Goal: Use online tool/utility: Utilize a website feature to perform a specific function

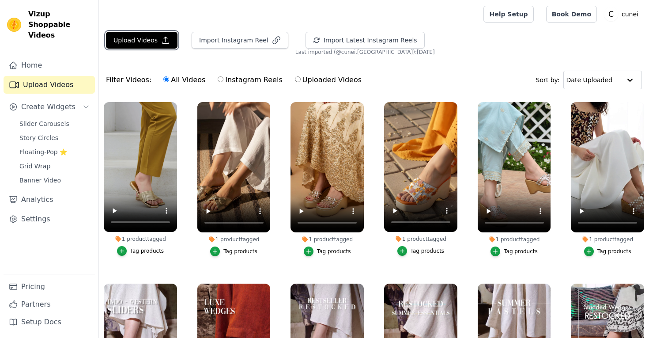
click at [146, 41] on button "Upload Videos" at bounding box center [142, 40] width 72 height 17
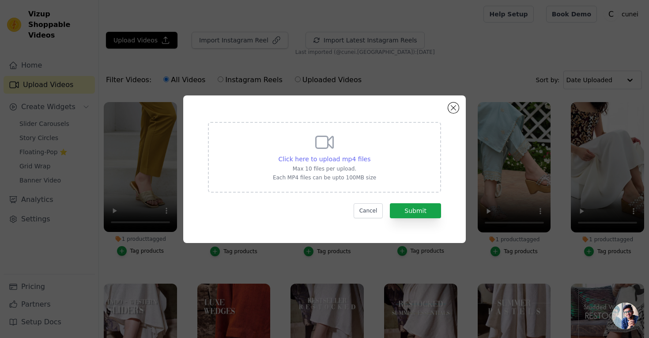
click at [330, 159] on span "Click here to upload mp4 files" at bounding box center [325, 158] width 92 height 7
click at [370, 155] on input "Click here to upload mp4 files Max 10 files per upload. Each MP4 files can be u…" at bounding box center [370, 154] width 0 height 0
type input "C:\fakepath\white-motif-pink-motif-holding-video-f0a33caa.mp4"
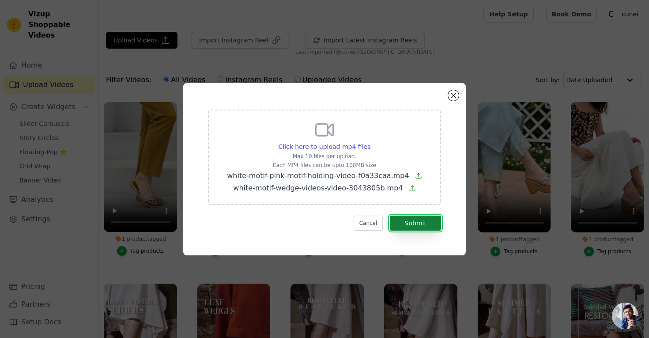
click at [405, 223] on button "Submit" at bounding box center [415, 223] width 51 height 15
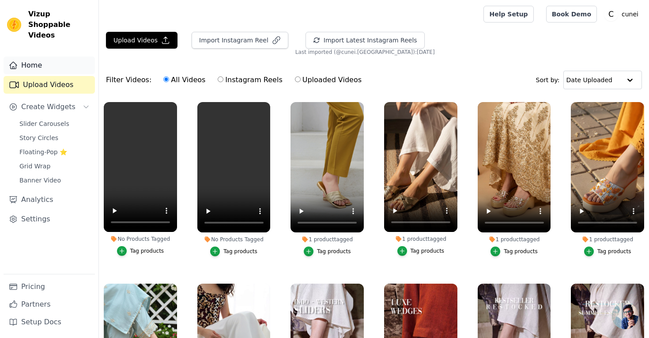
click at [35, 58] on link "Home" at bounding box center [49, 66] width 91 height 18
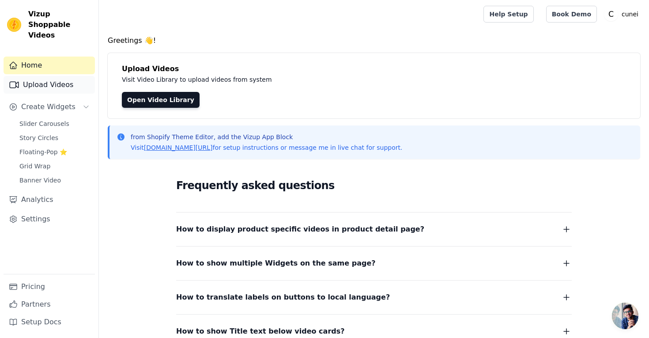
click at [40, 76] on link "Upload Videos" at bounding box center [49, 85] width 91 height 18
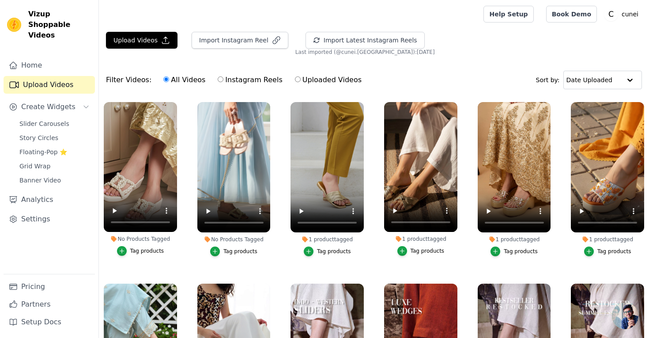
click at [140, 252] on div "Tag products" at bounding box center [147, 250] width 34 height 7
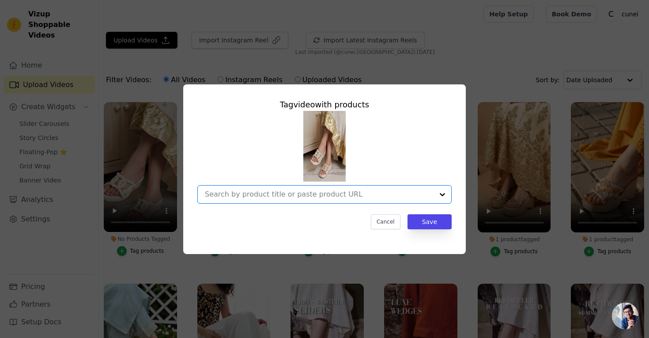
click at [242, 196] on input "No Products Tagged Tag video with products Option undefined, selected. Select i…" at bounding box center [319, 194] width 229 height 8
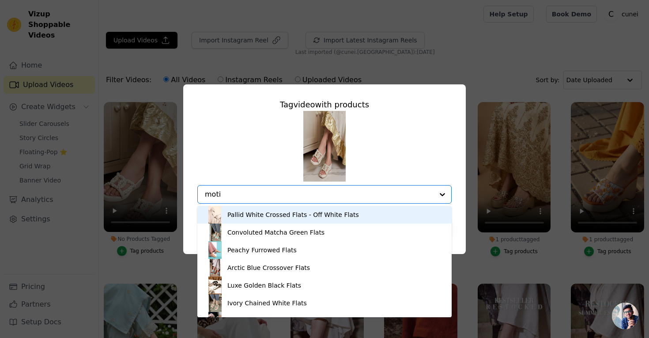
type input "motif"
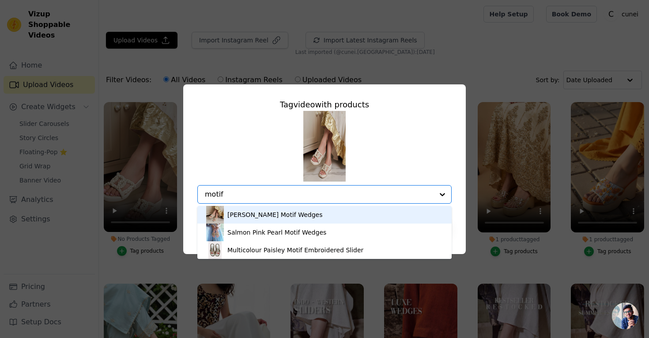
click at [262, 216] on div "[PERSON_NAME] Motif Wedges" at bounding box center [274, 214] width 95 height 9
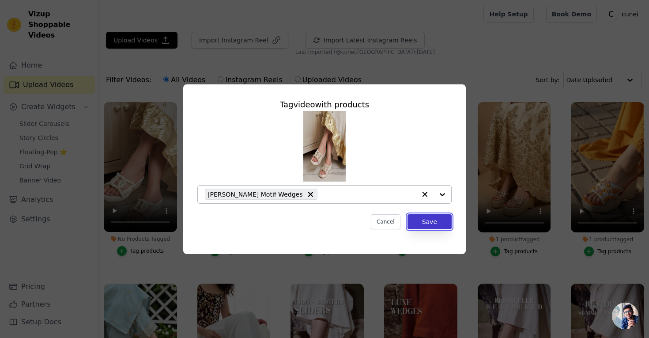
click at [418, 227] on button "Save" at bounding box center [430, 221] width 44 height 15
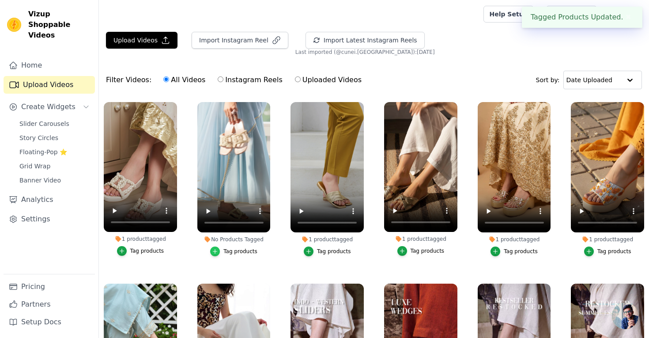
click at [220, 251] on div "button" at bounding box center [215, 251] width 10 height 10
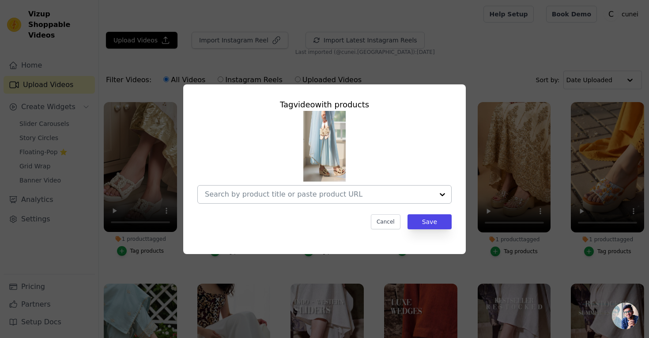
click at [259, 196] on input "No Products Tagged Tag video with products Cancel Save Tag products" at bounding box center [319, 194] width 229 height 8
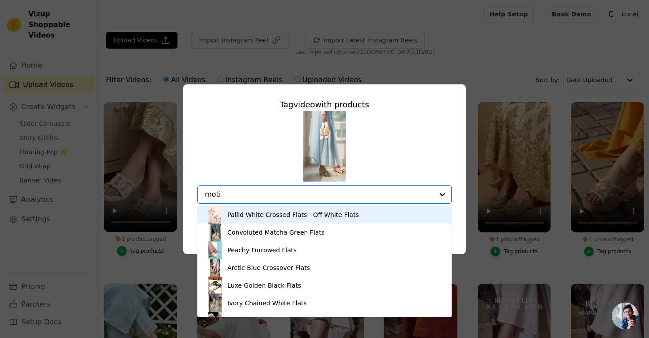
type input "motif"
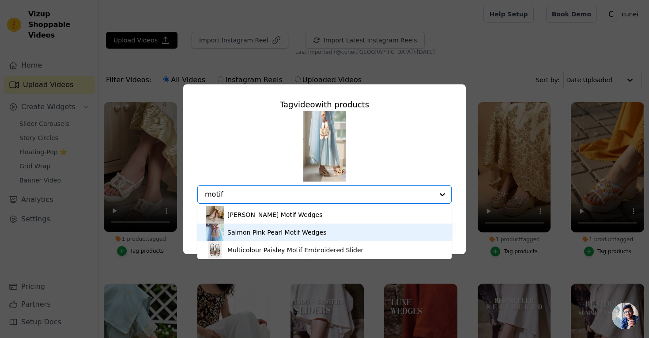
click at [275, 234] on div "Salmon Pink Pearl Motif Wedges" at bounding box center [276, 232] width 99 height 9
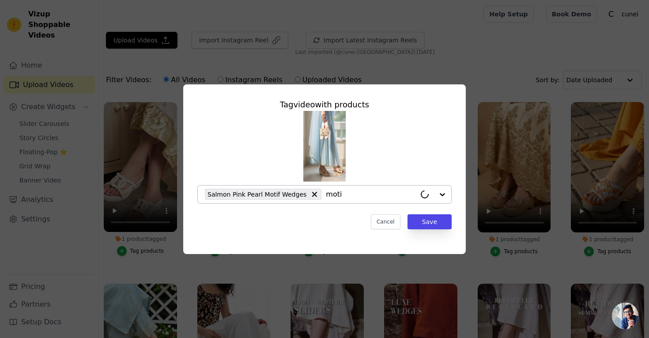
type input "motif"
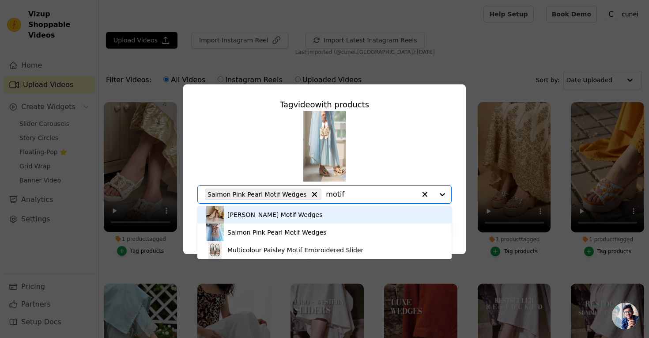
click at [331, 212] on div "[PERSON_NAME] Motif Wedges" at bounding box center [324, 215] width 237 height 18
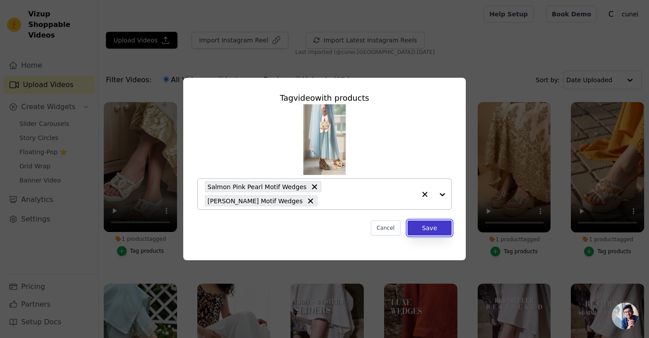
click at [424, 228] on button "Save" at bounding box center [430, 227] width 44 height 15
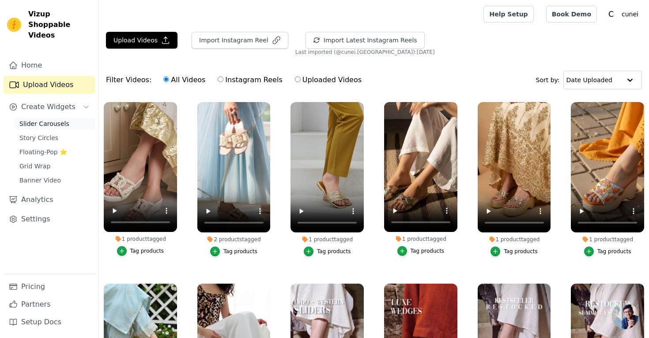
click at [65, 119] on span "Slider Carousels" at bounding box center [44, 123] width 50 height 9
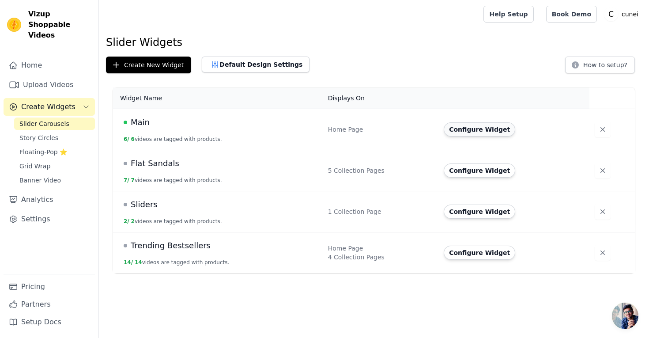
click at [463, 129] on button "Configure Widget" at bounding box center [480, 129] width 72 height 14
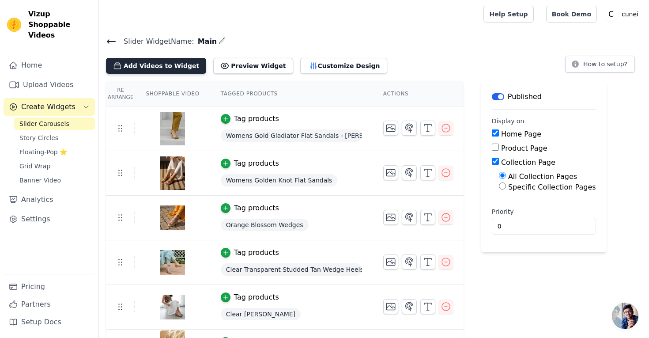
click at [162, 67] on button "Add Videos to Widget" at bounding box center [156, 66] width 100 height 16
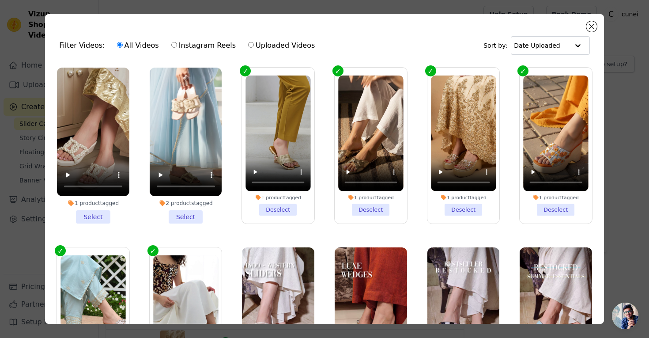
click at [99, 216] on li "1 product tagged Select" at bounding box center [93, 146] width 72 height 156
click at [0, 0] on input "1 product tagged Select" at bounding box center [0, 0] width 0 height 0
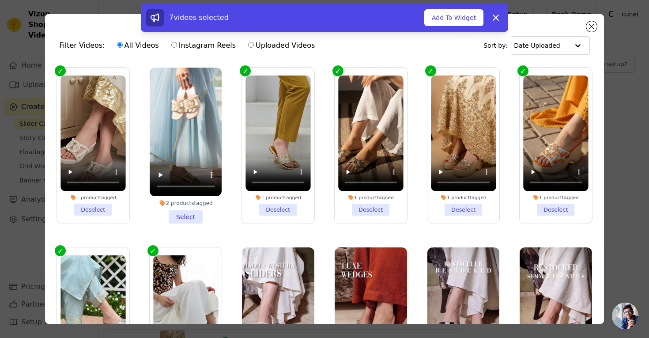
click at [189, 215] on li "2 products tagged Select" at bounding box center [186, 146] width 72 height 156
click at [0, 0] on input "2 products tagged Select" at bounding box center [0, 0] width 0 height 0
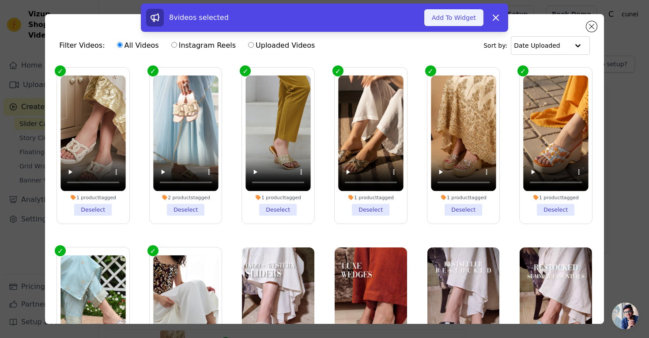
click at [457, 23] on button "Add To Widget" at bounding box center [453, 17] width 59 height 17
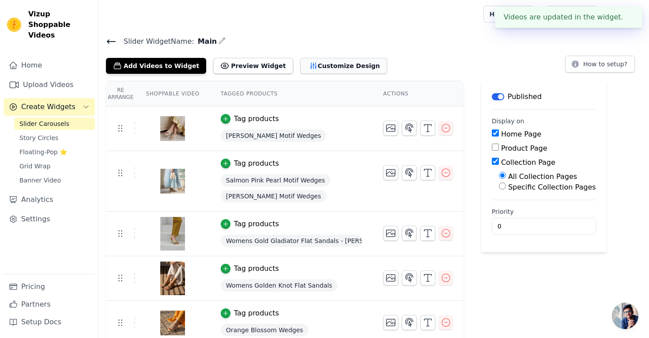
click at [306, 71] on button "Customize Design" at bounding box center [343, 66] width 87 height 16
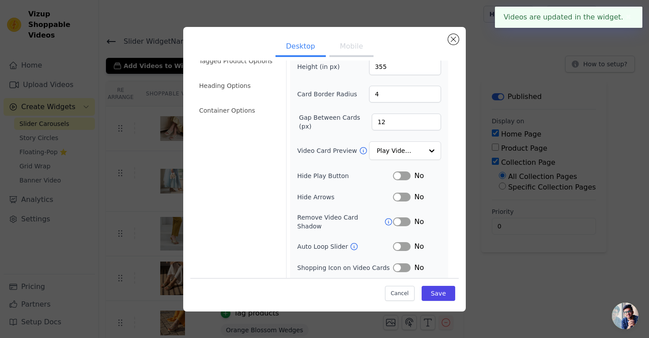
scroll to position [59, 0]
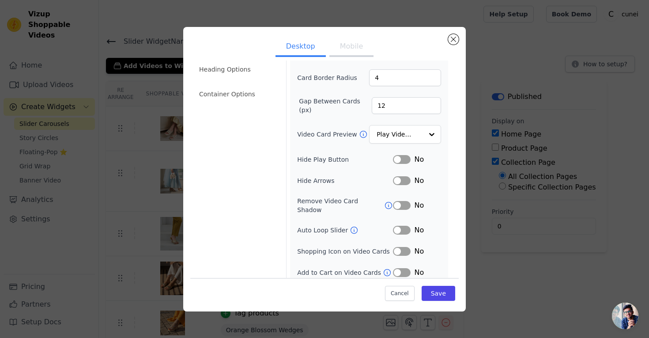
click at [346, 49] on button "Mobile" at bounding box center [351, 47] width 44 height 19
click at [404, 268] on button "Label" at bounding box center [402, 272] width 18 height 9
click at [305, 43] on button "Desktop" at bounding box center [301, 47] width 50 height 19
click at [403, 157] on button "Label" at bounding box center [402, 159] width 18 height 9
click at [438, 287] on button "Save" at bounding box center [439, 293] width 34 height 15
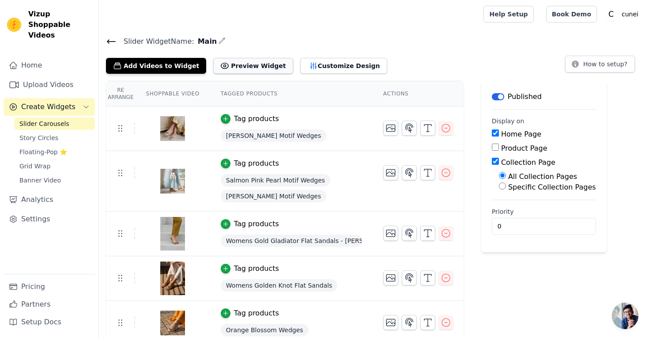
click at [250, 66] on button "Preview Widget" at bounding box center [252, 66] width 79 height 16
click at [301, 68] on button "Customize Design" at bounding box center [343, 66] width 87 height 16
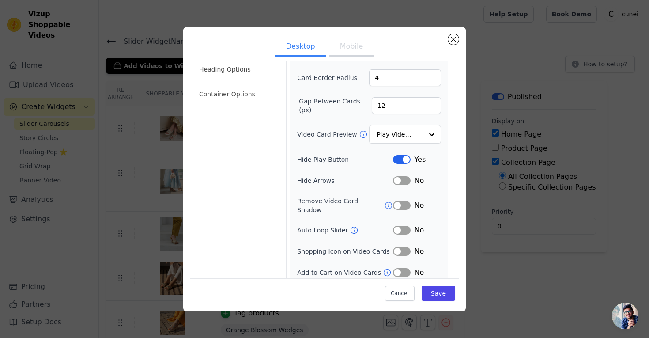
click at [351, 226] on icon at bounding box center [354, 230] width 9 height 9
click at [399, 226] on button "Label" at bounding box center [402, 230] width 18 height 9
click at [431, 289] on button "Save" at bounding box center [439, 293] width 34 height 15
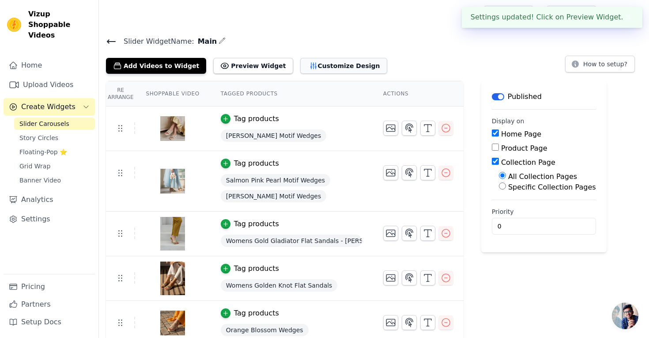
click at [337, 68] on button "Customize Design" at bounding box center [343, 66] width 87 height 16
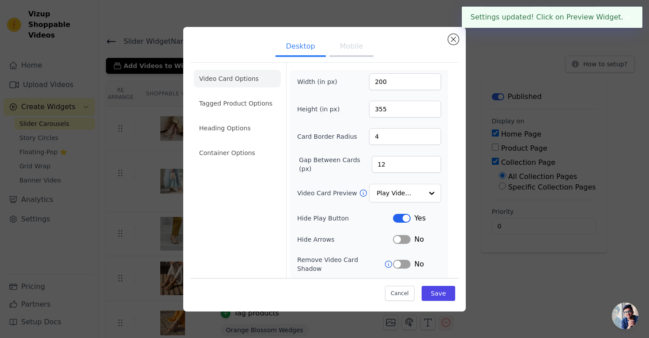
click at [357, 45] on button "Mobile" at bounding box center [351, 47] width 44 height 19
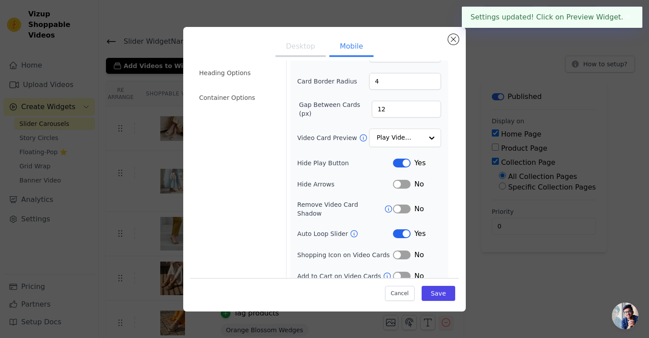
scroll to position [80, 0]
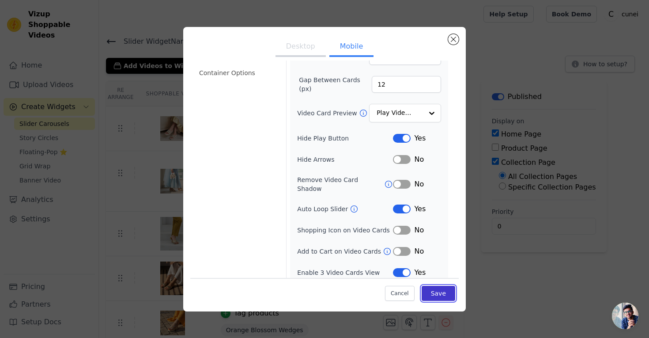
click at [439, 297] on button "Save" at bounding box center [439, 293] width 34 height 15
